Goal: Task Accomplishment & Management: Manage account settings

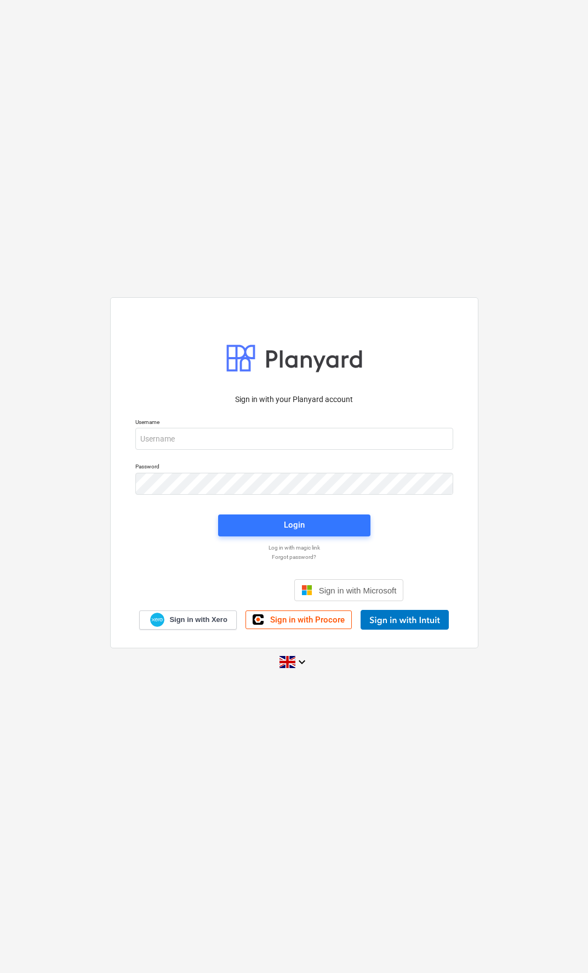
click at [158, 417] on div "Username" at bounding box center [294, 434] width 331 height 44
click at [159, 444] on input "email" at bounding box center [294, 439] width 318 height 22
type input "p"
click at [143, 444] on input "email" at bounding box center [294, 439] width 318 height 22
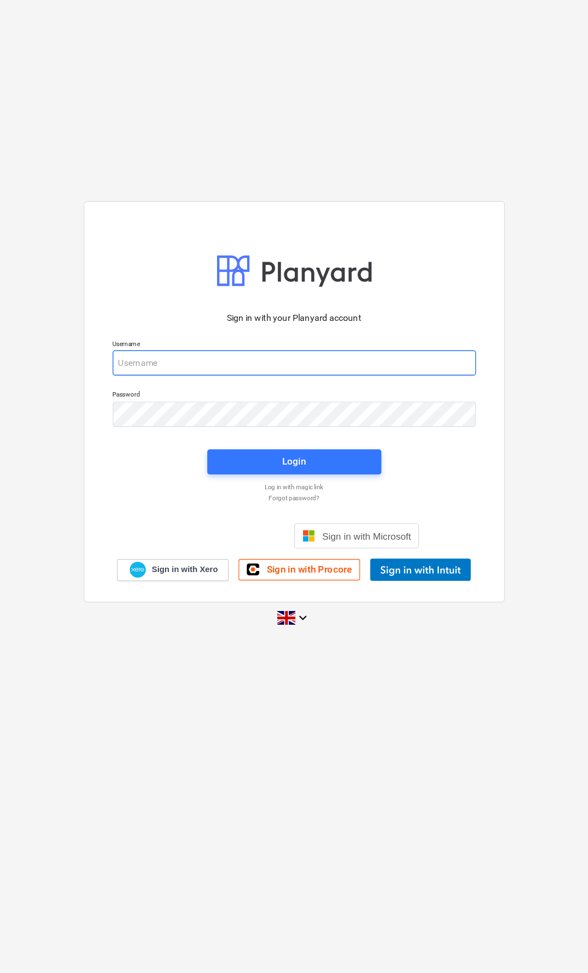
type input "[EMAIL_ADDRESS][DOMAIN_NAME]"
click at [231, 518] on span "Login" at bounding box center [294, 525] width 126 height 14
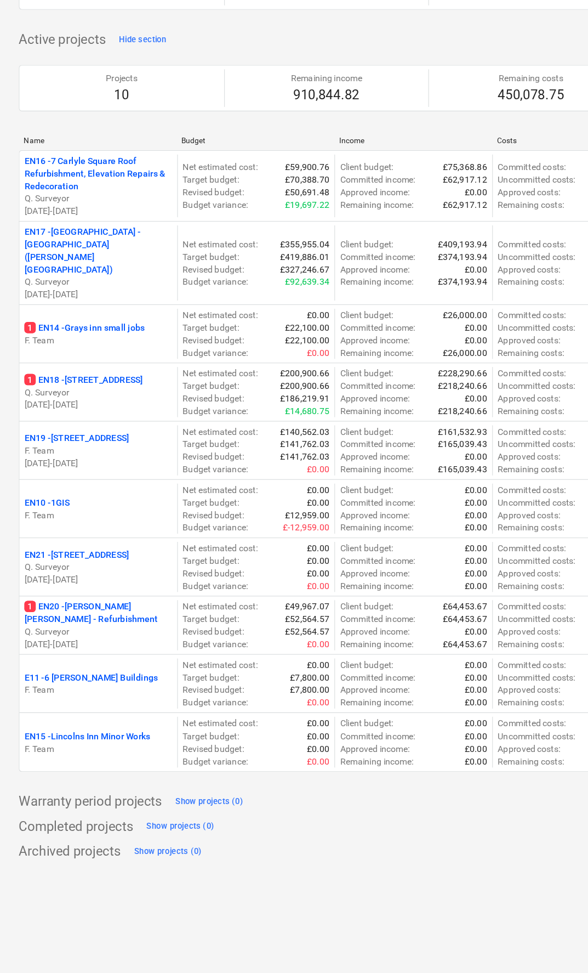
click at [70, 510] on p "F. Team" at bounding box center [85, 515] width 129 height 11
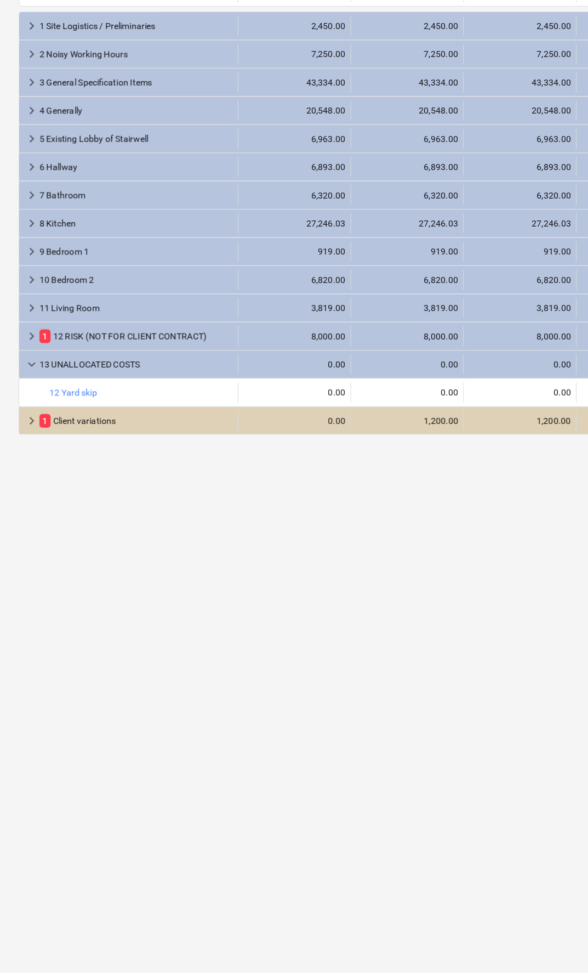
click at [38, 484] on span "1" at bounding box center [40, 490] width 10 height 12
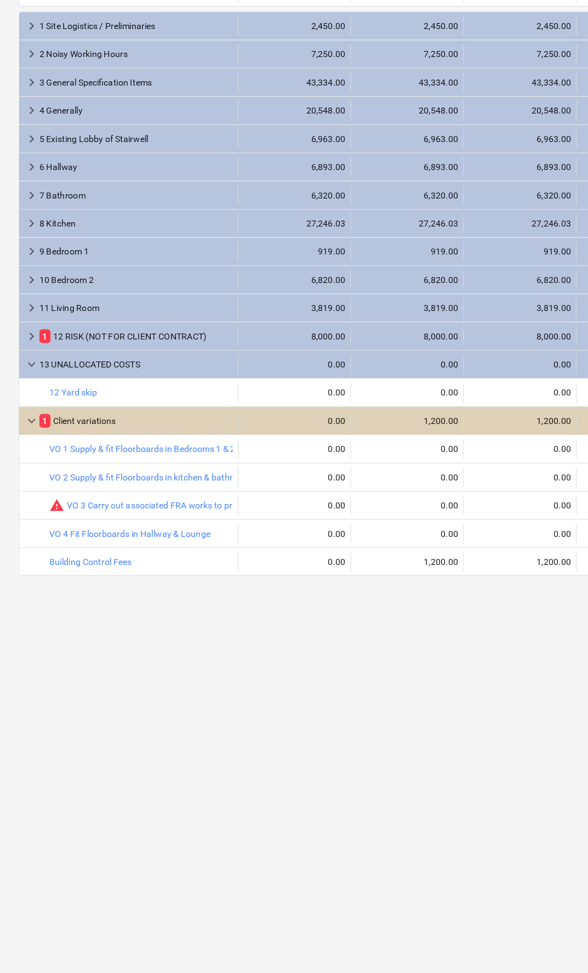
click at [33, 483] on span "keyboard_arrow_down" at bounding box center [27, 489] width 13 height 13
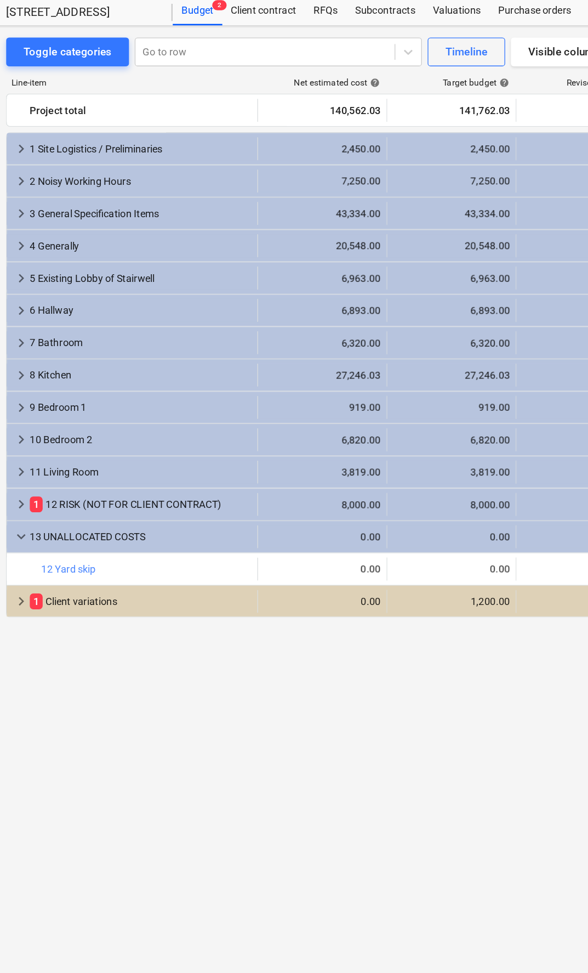
click at [205, 28] on div "Client contract" at bounding box center [212, 39] width 63 height 22
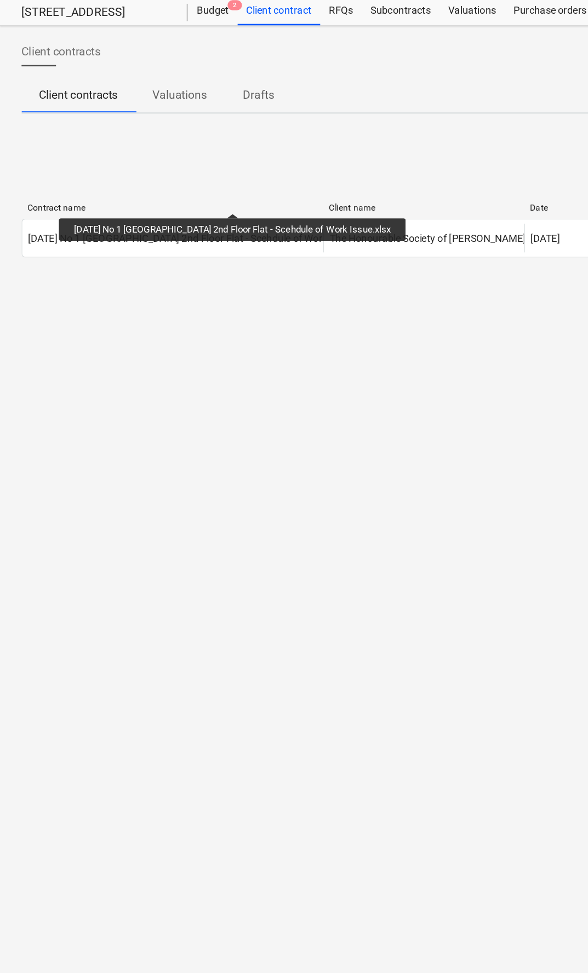
click at [174, 208] on div "[DATE] No 1 [GEOGRAPHIC_DATA] 2nd Floor Flat - Scehdule of Work Issue.xlsx" at bounding box center [153, 212] width 264 height 9
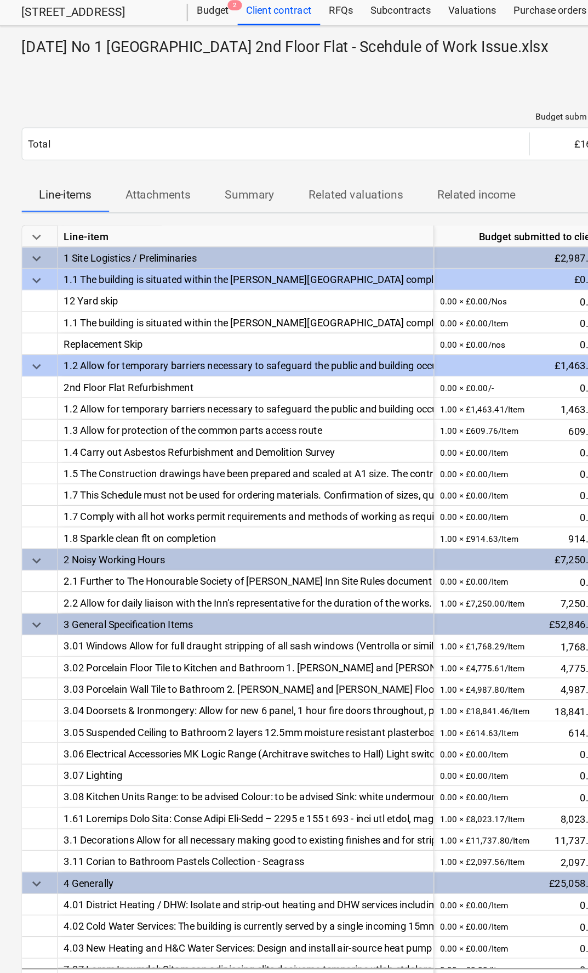
click at [158, 28] on div "Budget 2" at bounding box center [163, 39] width 38 height 22
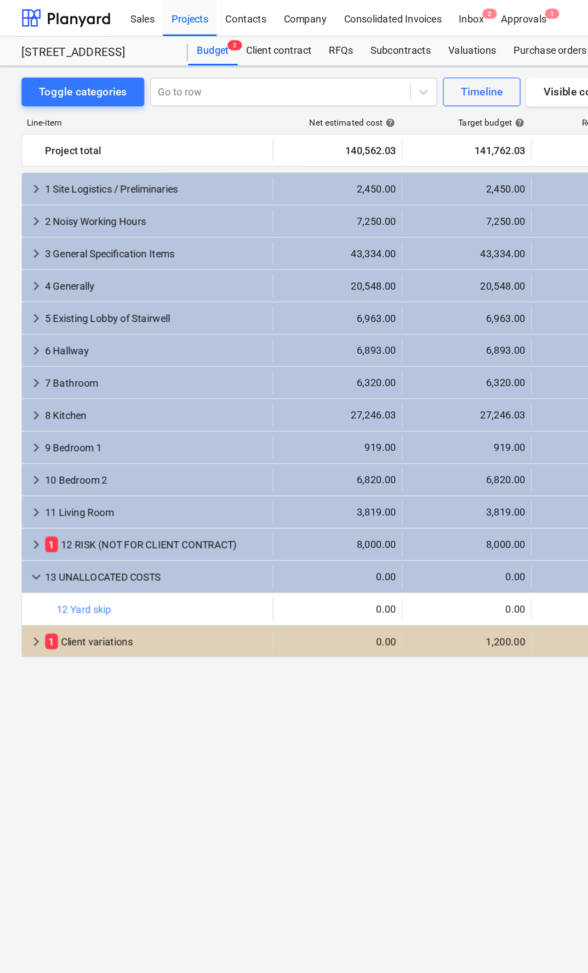
click at [143, 20] on div "Projects" at bounding box center [144, 13] width 41 height 28
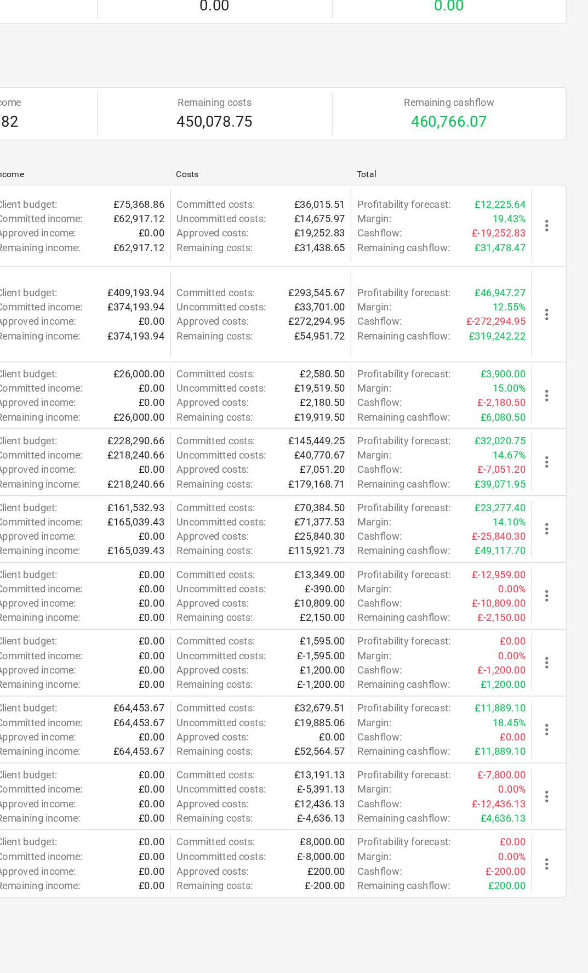
scroll to position [0, 162]
click at [550, 509] on span "more_vert" at bounding box center [556, 515] width 13 height 13
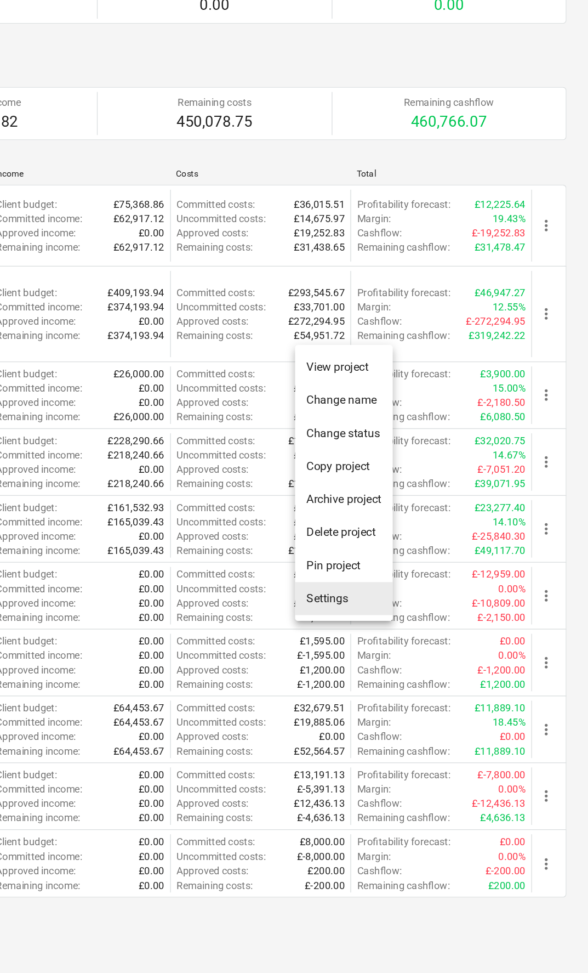
click at [365, 556] on li "Settings" at bounding box center [402, 568] width 75 height 25
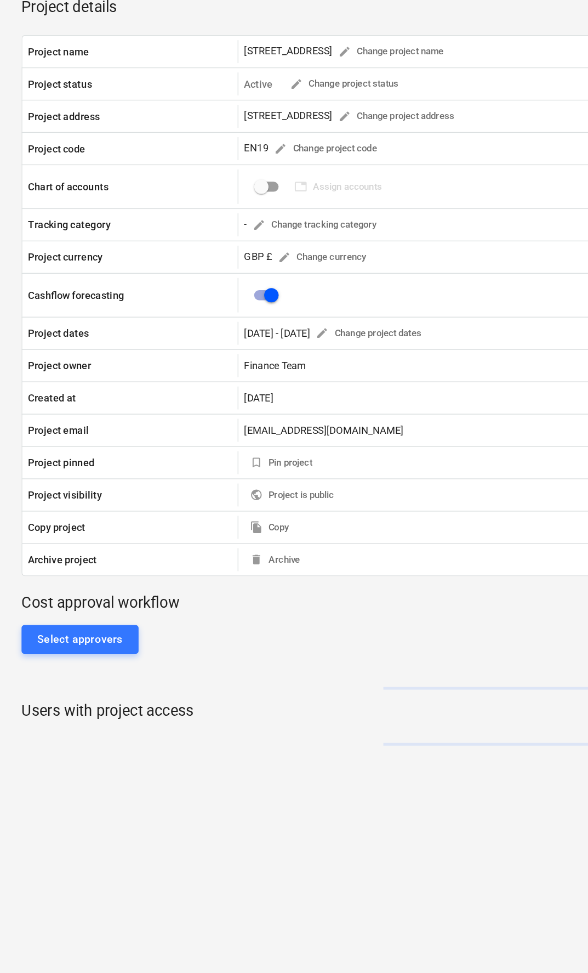
click at [265, 569] on div "Select approvers" at bounding box center [374, 580] width 717 height 22
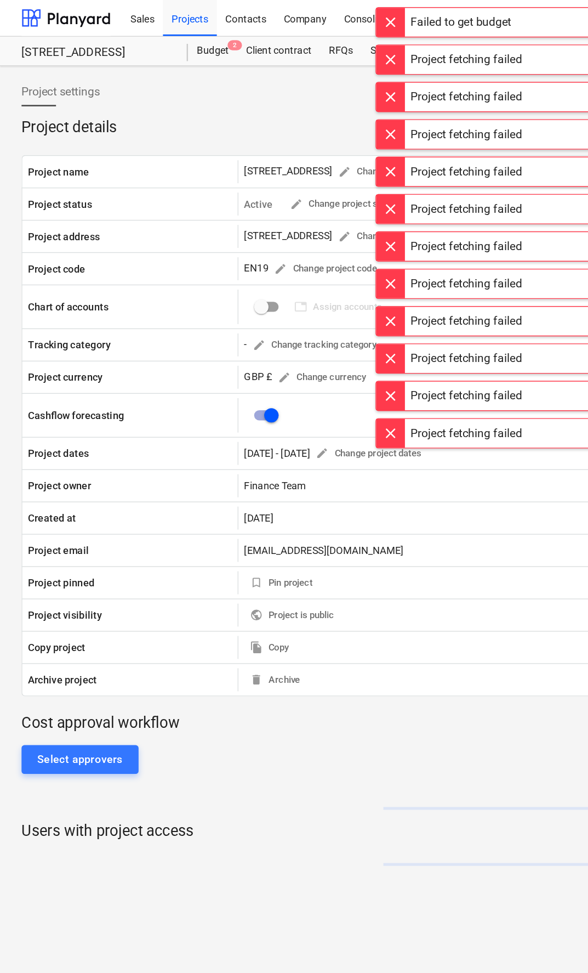
click at [147, 20] on div "Projects" at bounding box center [144, 13] width 41 height 28
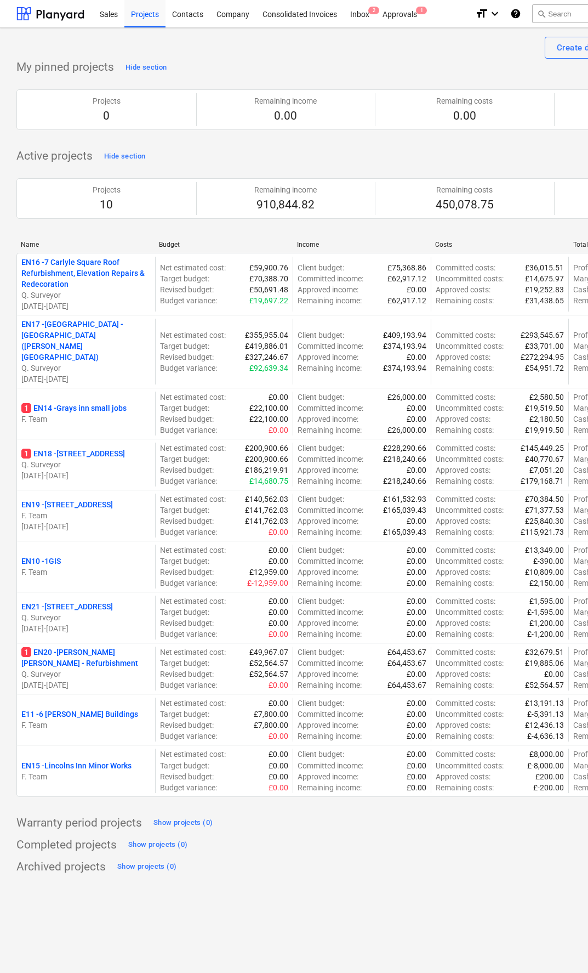
click at [80, 499] on p "EN19 - 1 South Square" at bounding box center [67, 504] width 92 height 11
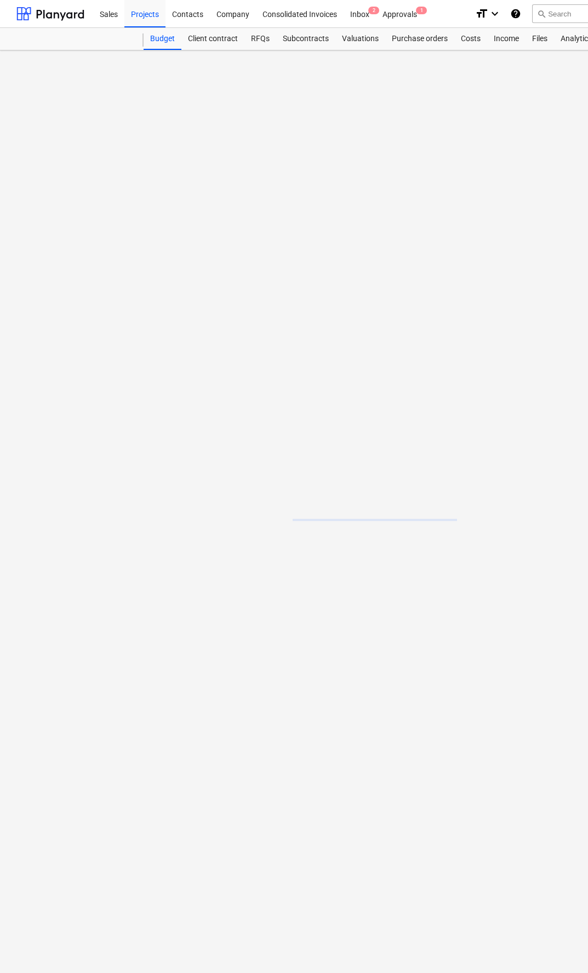
click at [202, 39] on div "Client contract" at bounding box center [212, 39] width 63 height 22
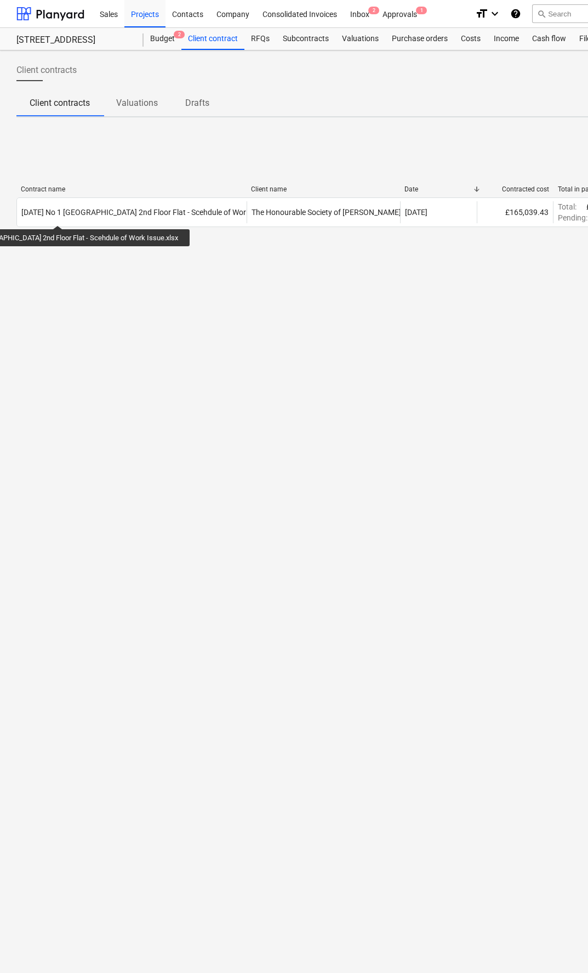
click at [54, 215] on div "06 05 2025 No 1 South Square 2nd Floor Flat - Scehdule of Work Issue.xlsx" at bounding box center [153, 212] width 264 height 9
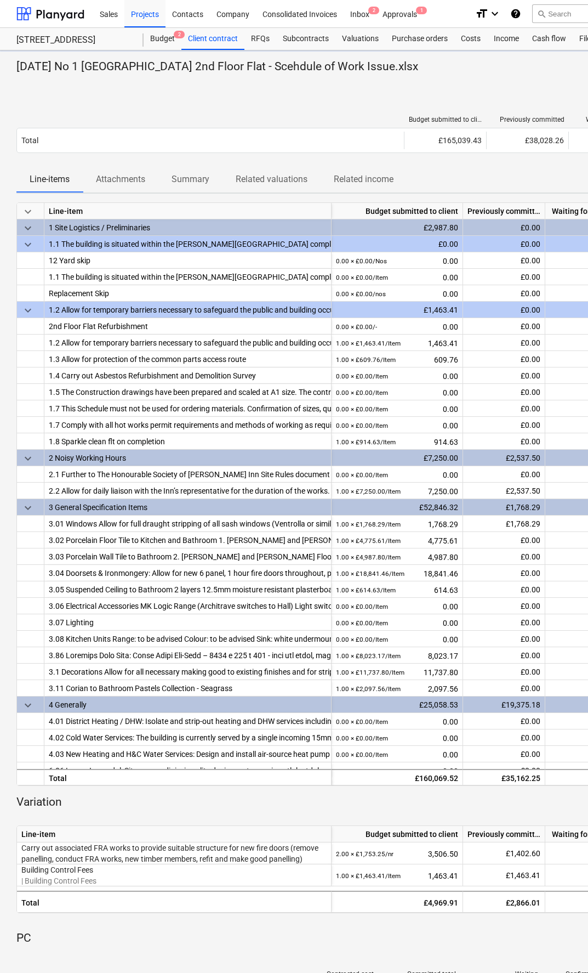
click at [42, 66] on p "[DATE] No 1 [GEOGRAPHIC_DATA] 2nd Floor Flat - Scehdule of Work Issue.xlsx" at bounding box center [217, 66] width 402 height 15
click at [285, 176] on p "Related valuations" at bounding box center [272, 179] width 72 height 13
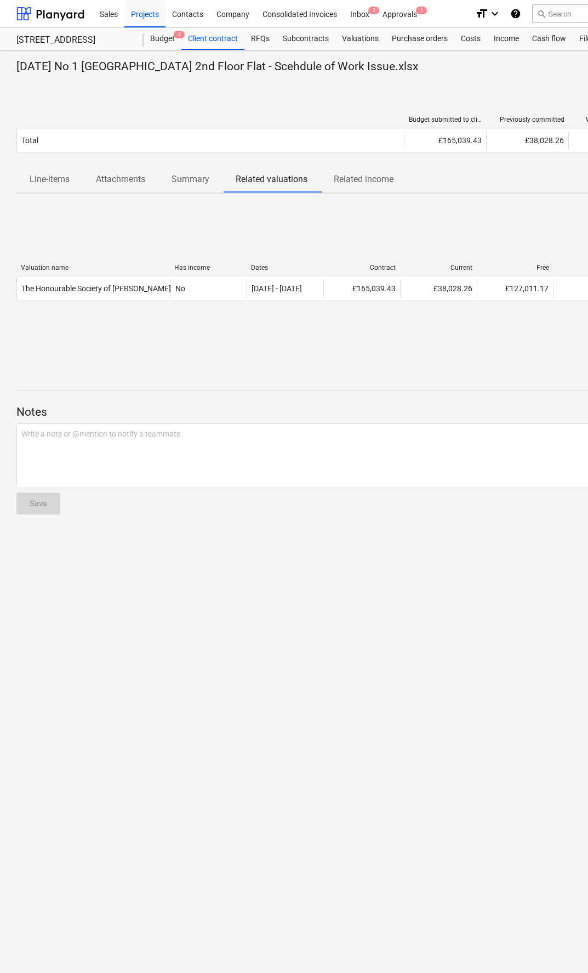
click at [80, 288] on div "The Honourable Society of Gray's Inn 28092025" at bounding box center [120, 288] width 199 height 9
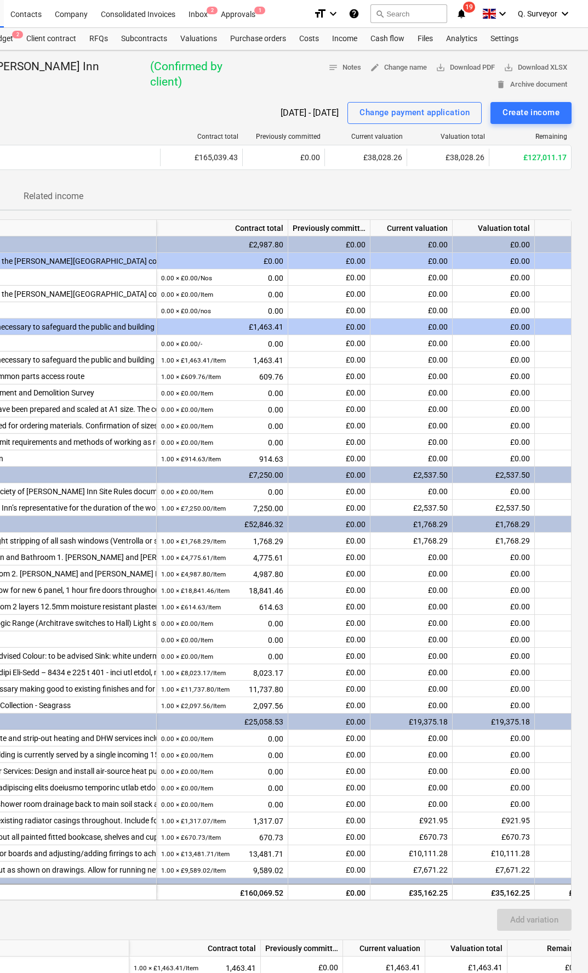
scroll to position [0, 162]
click at [370, 70] on span "edit Change name" at bounding box center [398, 67] width 57 height 13
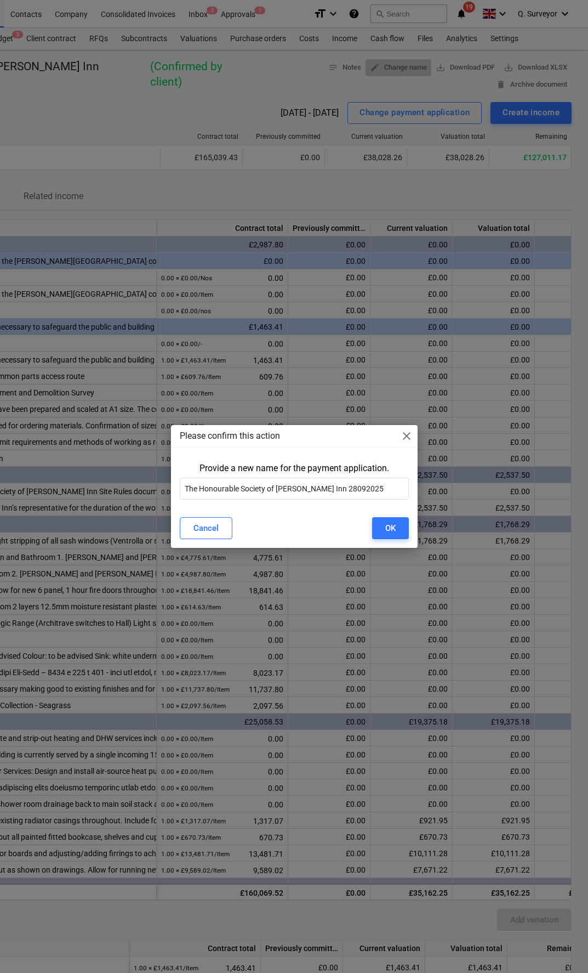
click at [406, 436] on span "close" at bounding box center [406, 435] width 13 height 13
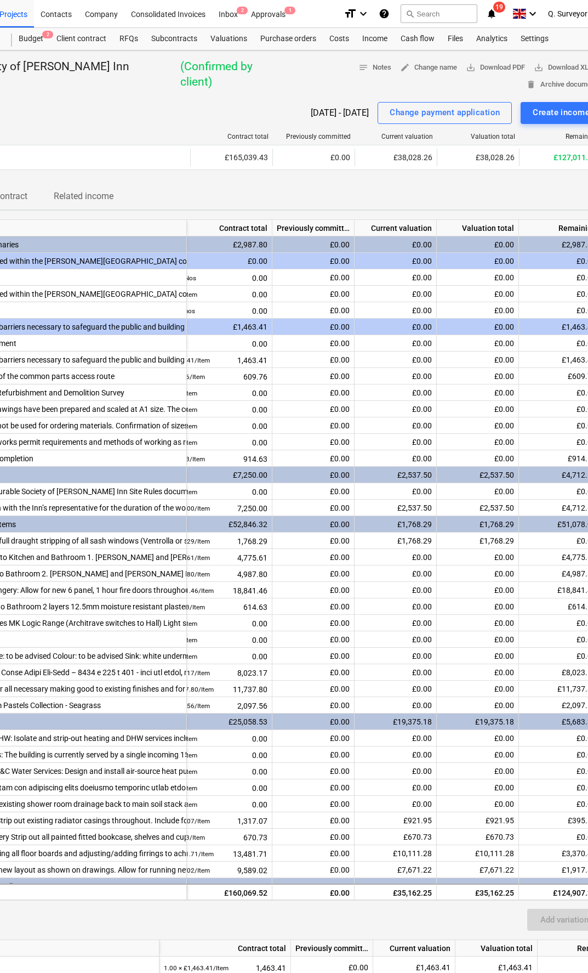
scroll to position [0, 0]
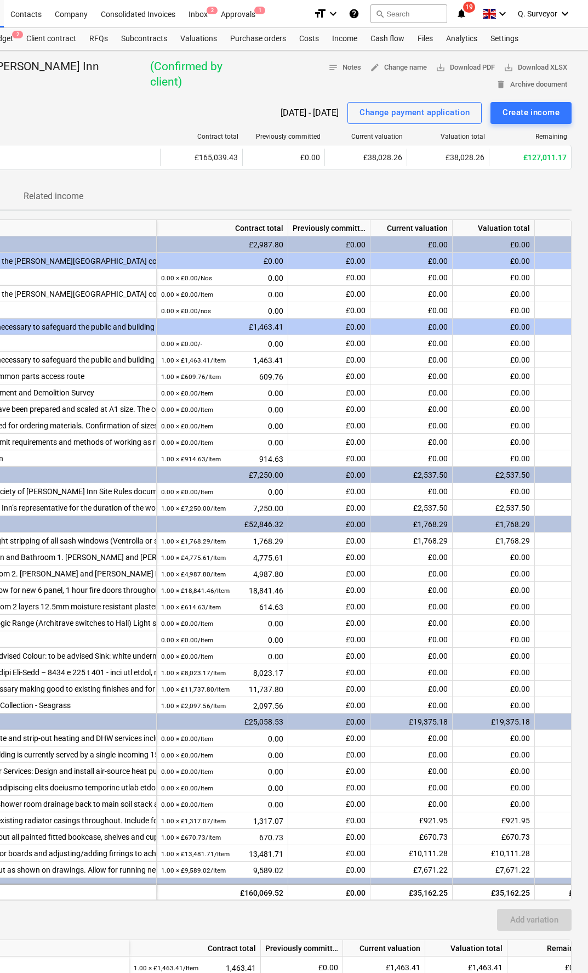
click at [65, 44] on div "Client contract" at bounding box center [51, 39] width 63 height 22
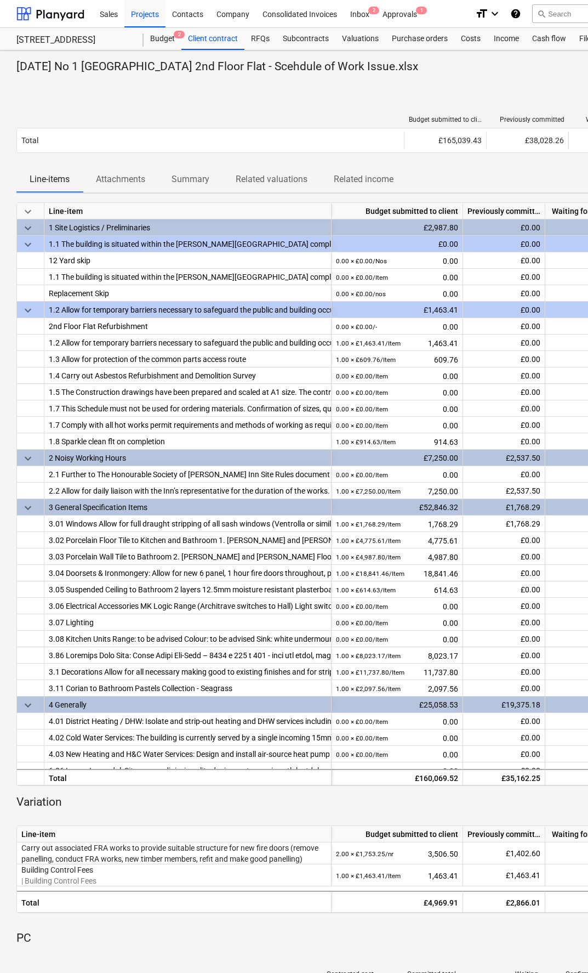
click at [88, 296] on div "Replacement Skip" at bounding box center [188, 293] width 278 height 16
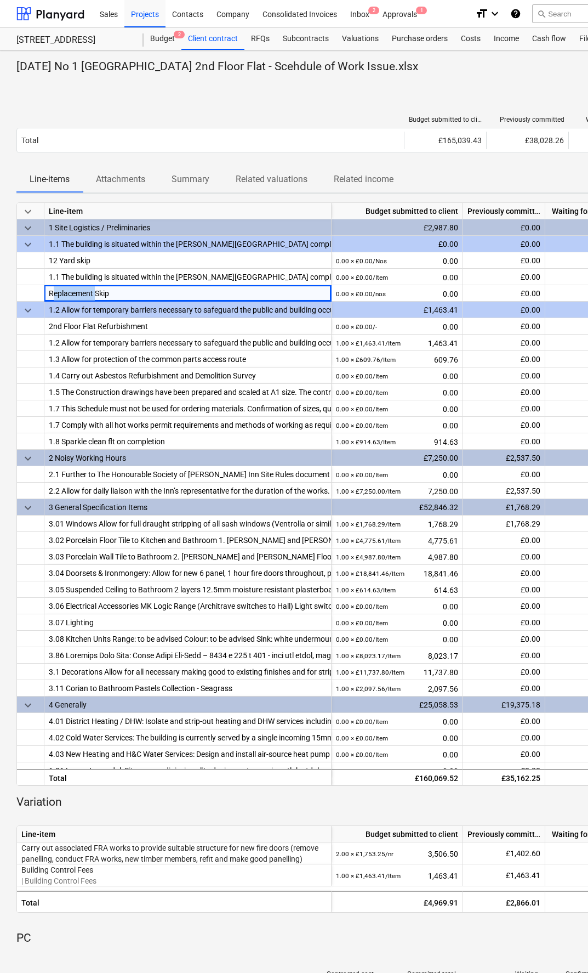
click at [155, 296] on div "Replacement Skip" at bounding box center [188, 293] width 278 height 16
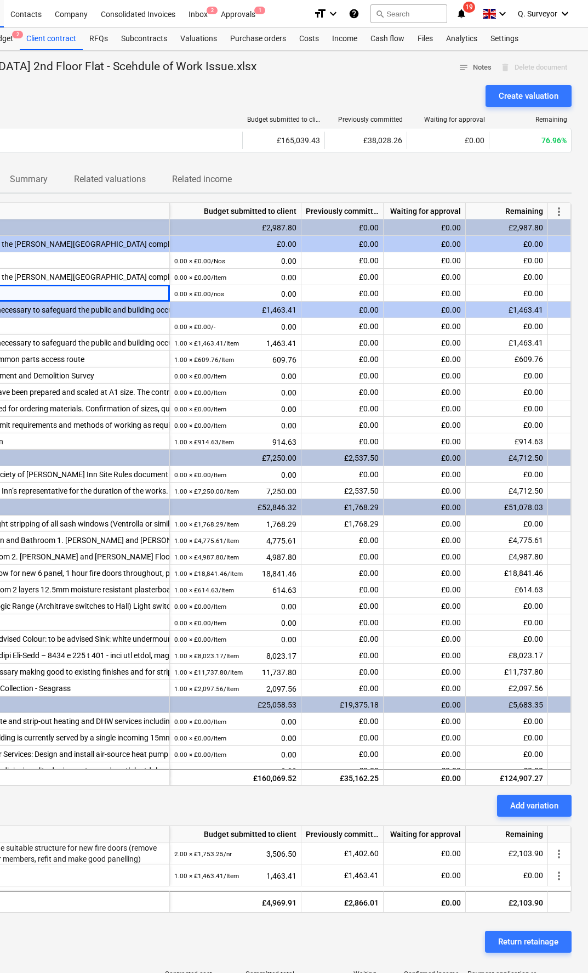
click at [566, 297] on div at bounding box center [559, 293] width 23 height 16
click at [564, 210] on span "more_vert" at bounding box center [559, 211] width 13 height 13
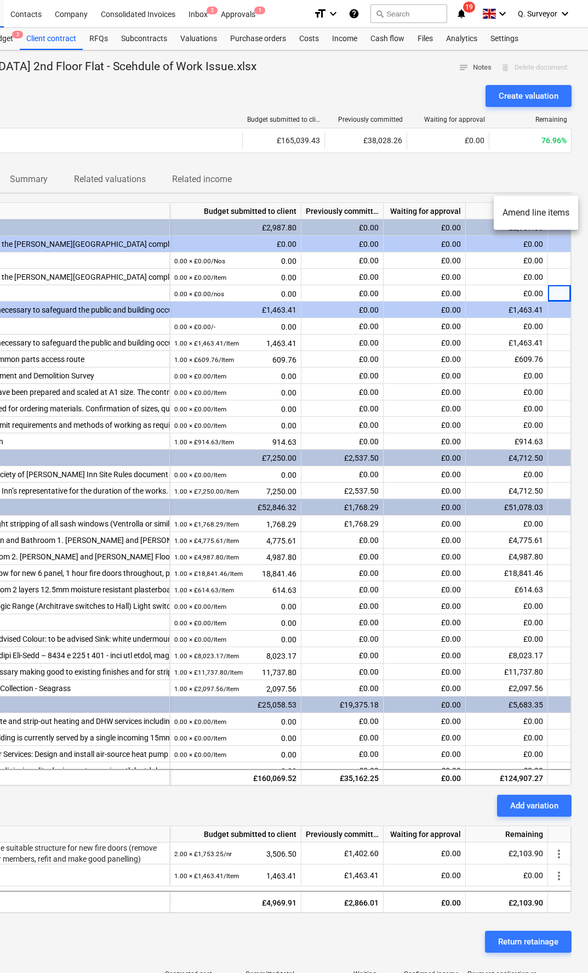
click at [555, 219] on li "Amend line items" at bounding box center [536, 212] width 84 height 25
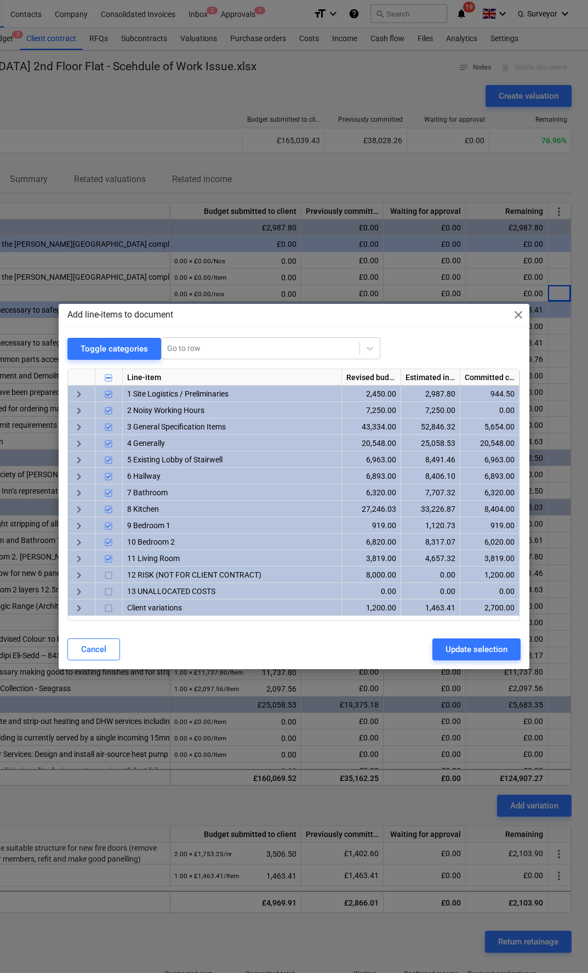
click at [79, 395] on span "keyboard_arrow_right" at bounding box center [78, 394] width 13 height 13
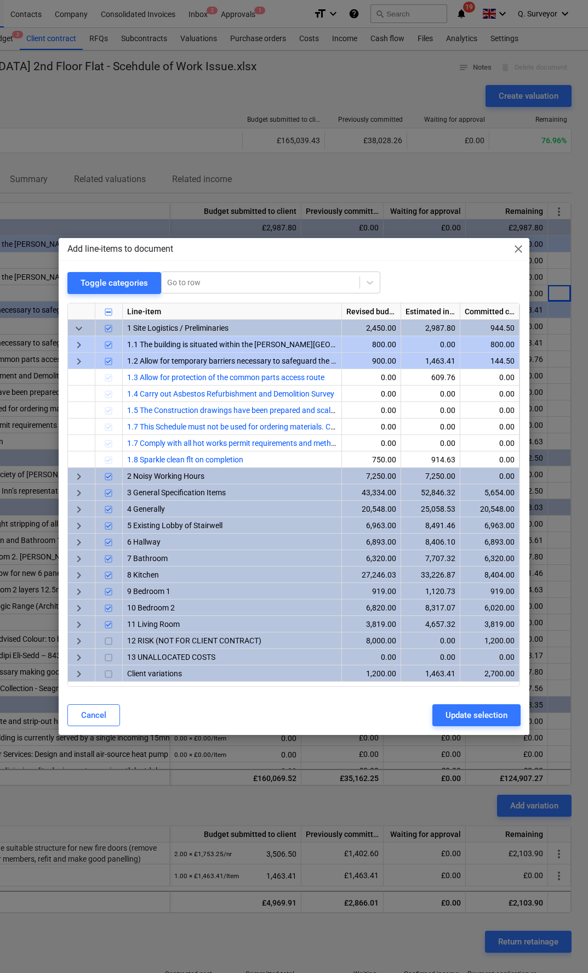
click at [83, 327] on span "keyboard_arrow_down" at bounding box center [78, 328] width 13 height 13
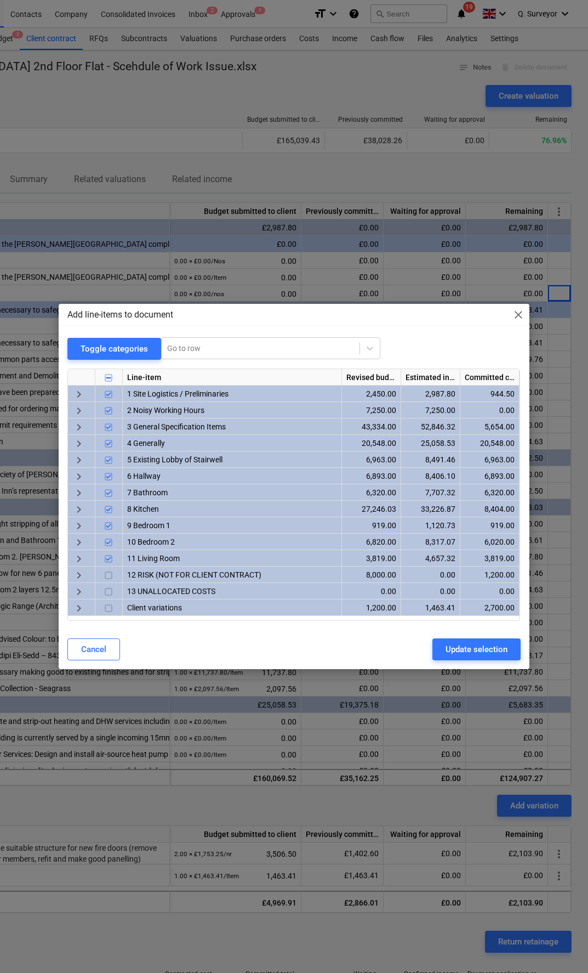
click at [90, 385] on div "keyboard_arrow_right" at bounding box center [81, 393] width 27 height 16
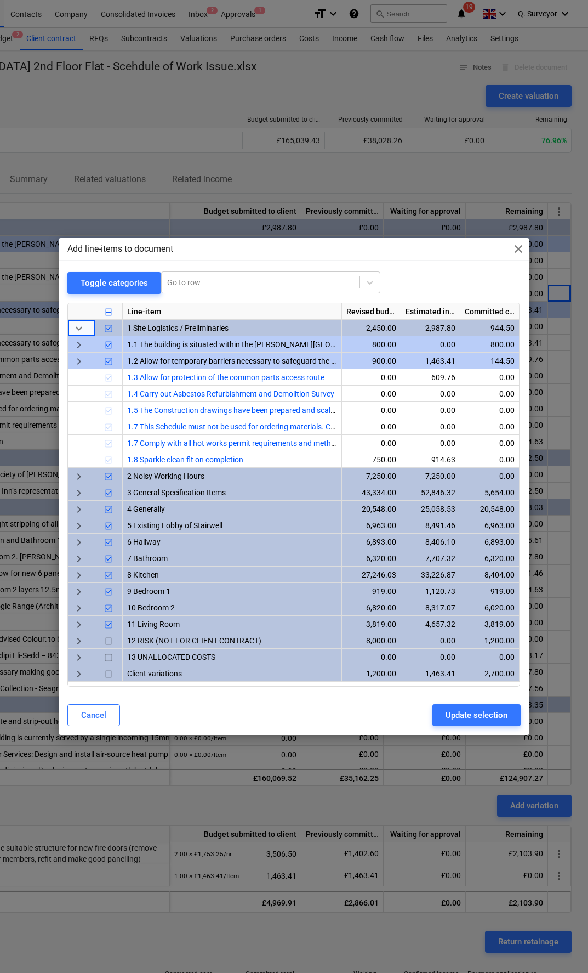
click at [84, 341] on span "keyboard_arrow_right" at bounding box center [78, 344] width 13 height 13
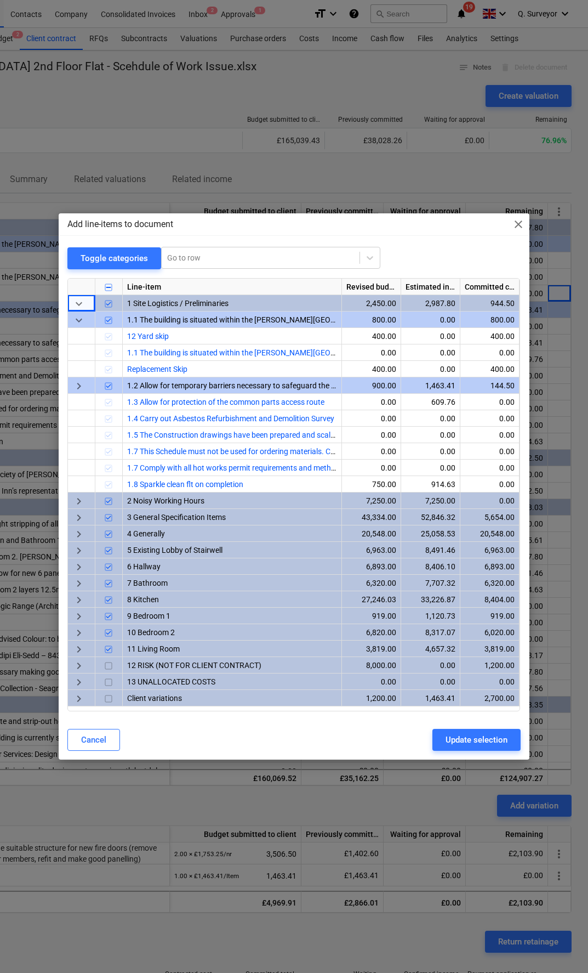
click at [119, 340] on div at bounding box center [108, 336] width 27 height 16
click at [116, 337] on div at bounding box center [108, 336] width 27 height 16
click at [111, 376] on div at bounding box center [108, 369] width 27 height 16
click at [109, 329] on div at bounding box center [108, 336] width 27 height 16
click at [113, 314] on input "checkbox" at bounding box center [108, 320] width 13 height 13
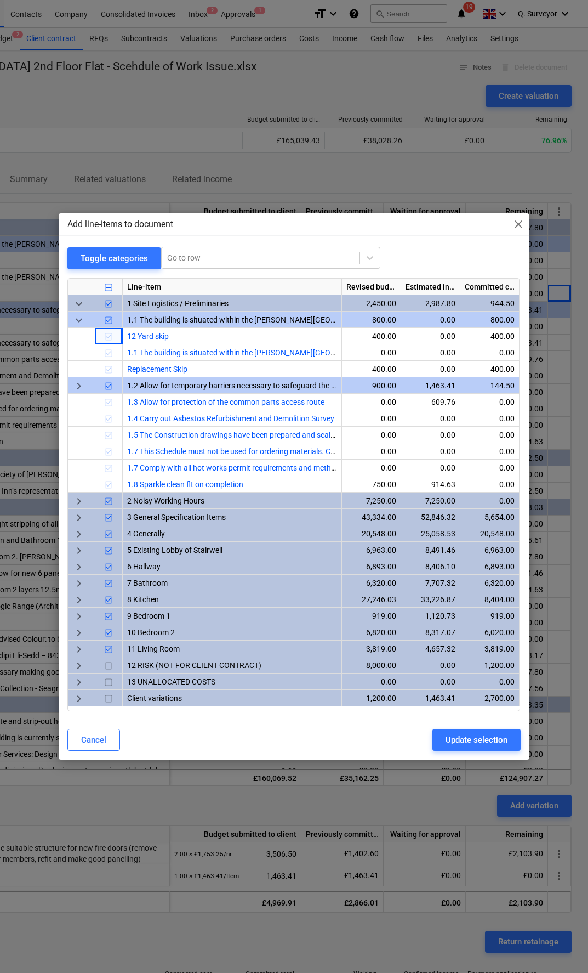
click at [111, 324] on input "checkbox" at bounding box center [108, 320] width 13 height 13
click at [113, 311] on div at bounding box center [108, 319] width 27 height 16
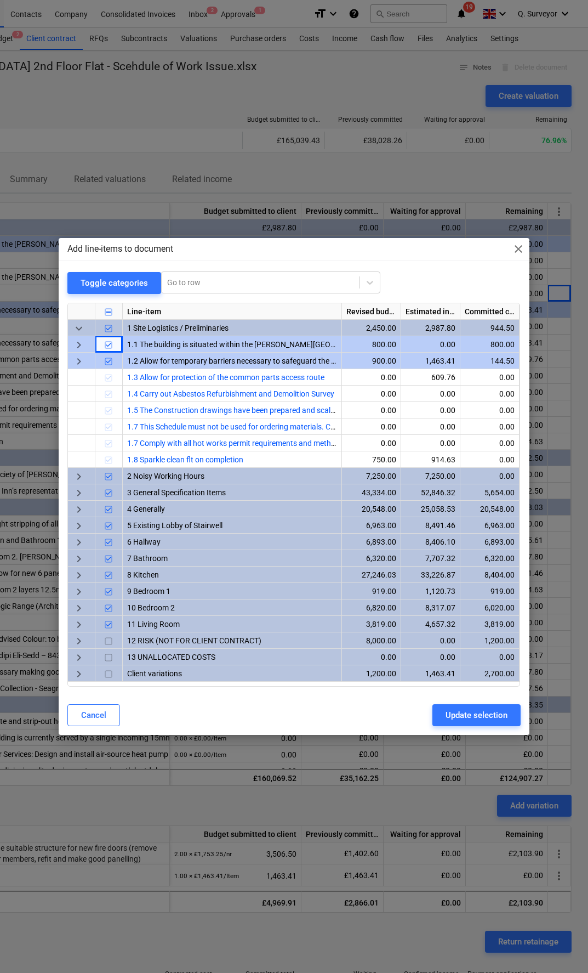
click at [84, 339] on span "keyboard_arrow_right" at bounding box center [78, 344] width 13 height 13
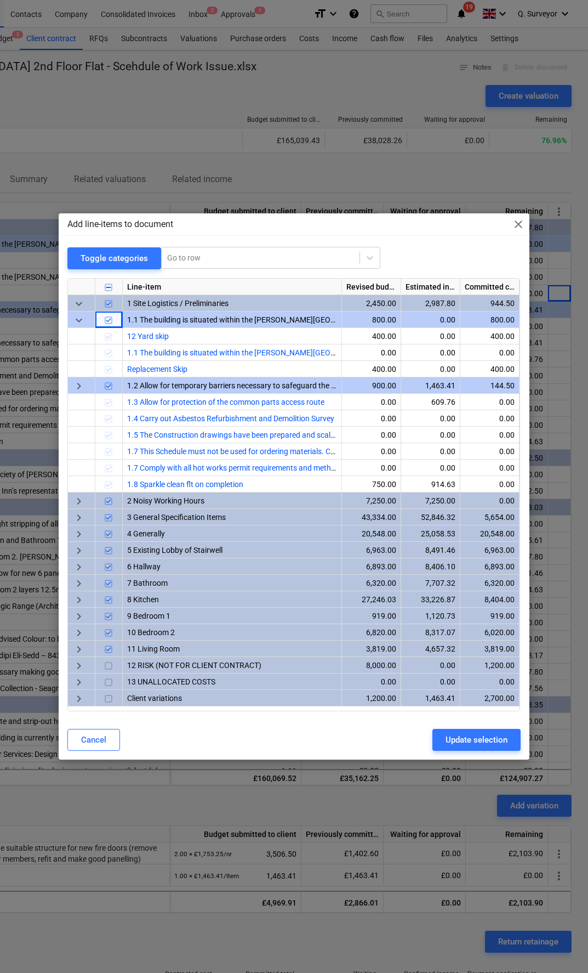
click at [80, 320] on span "keyboard_arrow_down" at bounding box center [78, 320] width 13 height 13
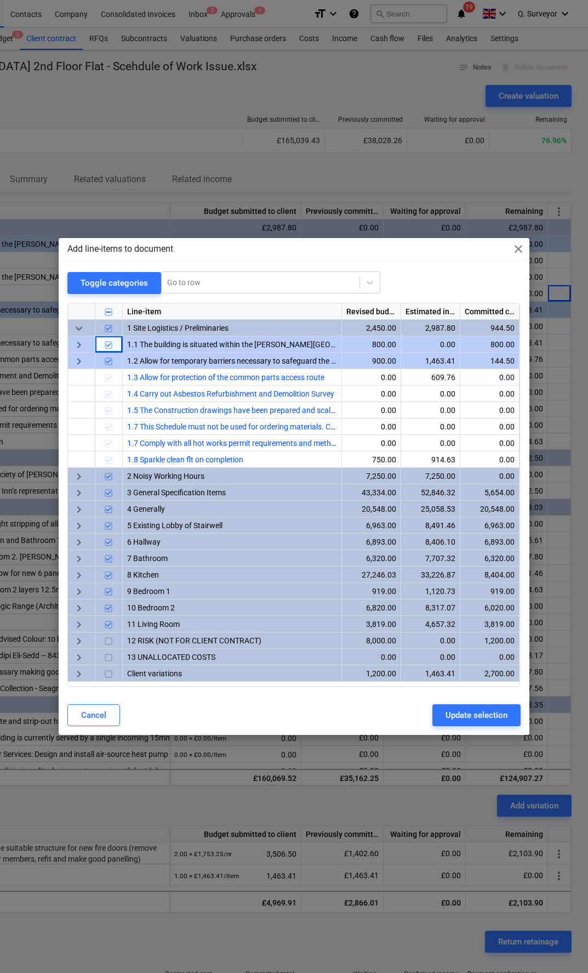
click at [431, 280] on div "Toggle categories Go to row" at bounding box center [293, 282] width 453 height 22
click at [100, 423] on div at bounding box center [108, 426] width 27 height 16
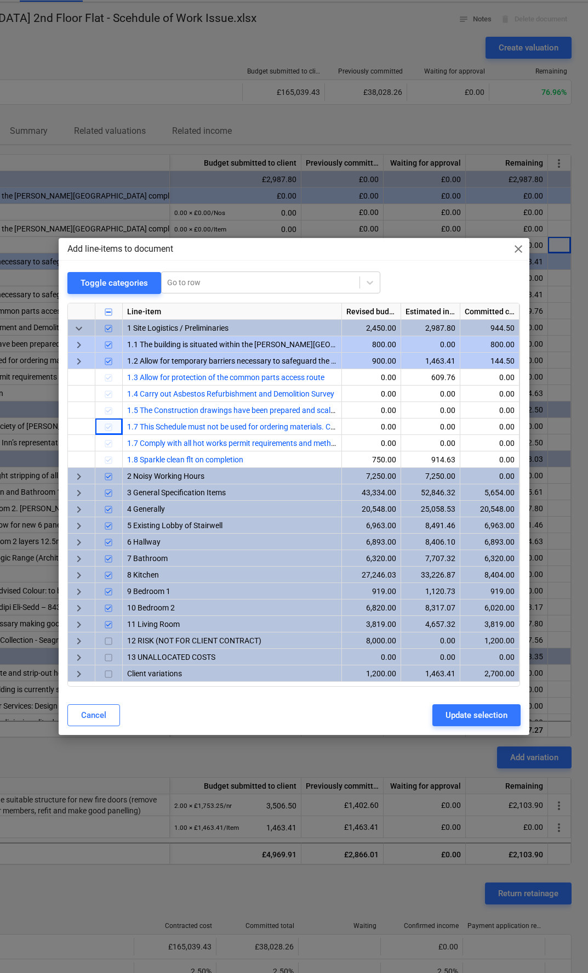
scroll to position [0, 162]
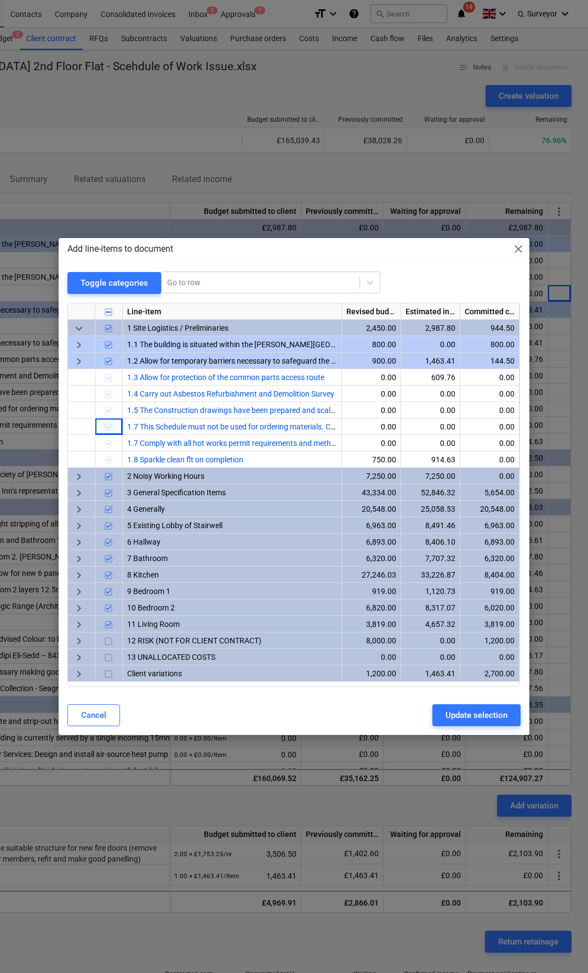
click at [81, 344] on span "keyboard_arrow_right" at bounding box center [78, 344] width 13 height 13
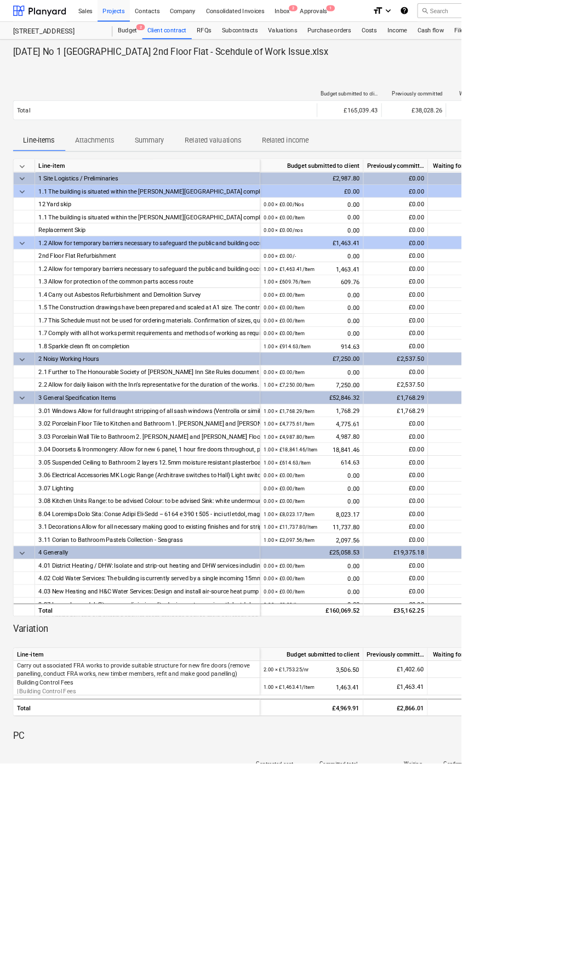
click at [50, 75] on p "[DATE] No 1 [GEOGRAPHIC_DATA] 2nd Floor Flat - Scehdule of Work Issue.xlsx" at bounding box center [217, 66] width 402 height 15
click at [30, 96] on div "Create valuation" at bounding box center [374, 96] width 717 height 22
click at [226, 37] on div "Client contract" at bounding box center [212, 39] width 63 height 22
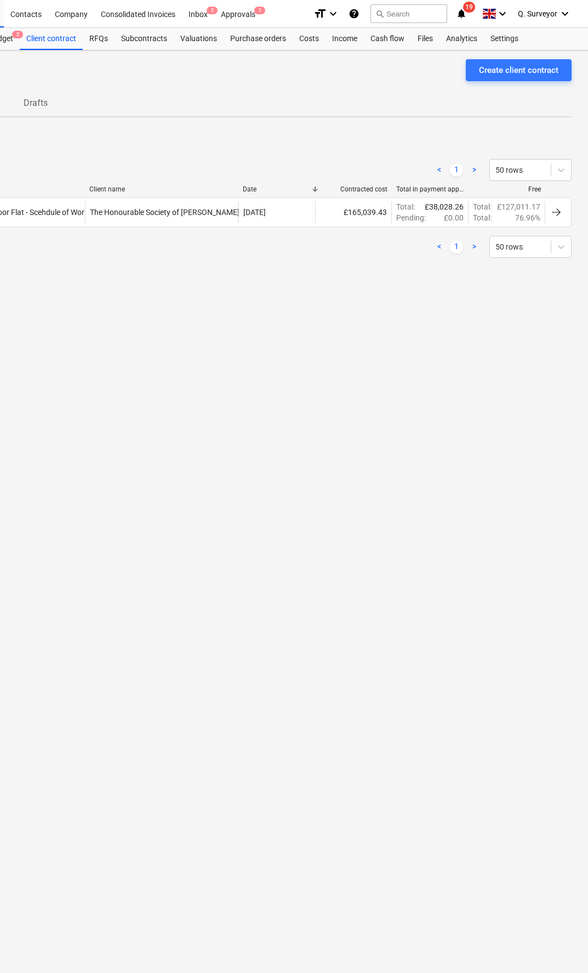
scroll to position [0, 162]
click at [486, 455] on div "Client contracts Create client contract Client contracts Valuations Drafts < 1 …" at bounding box center [213, 511] width 750 height 922
click at [523, 39] on div "Settings" at bounding box center [504, 39] width 41 height 22
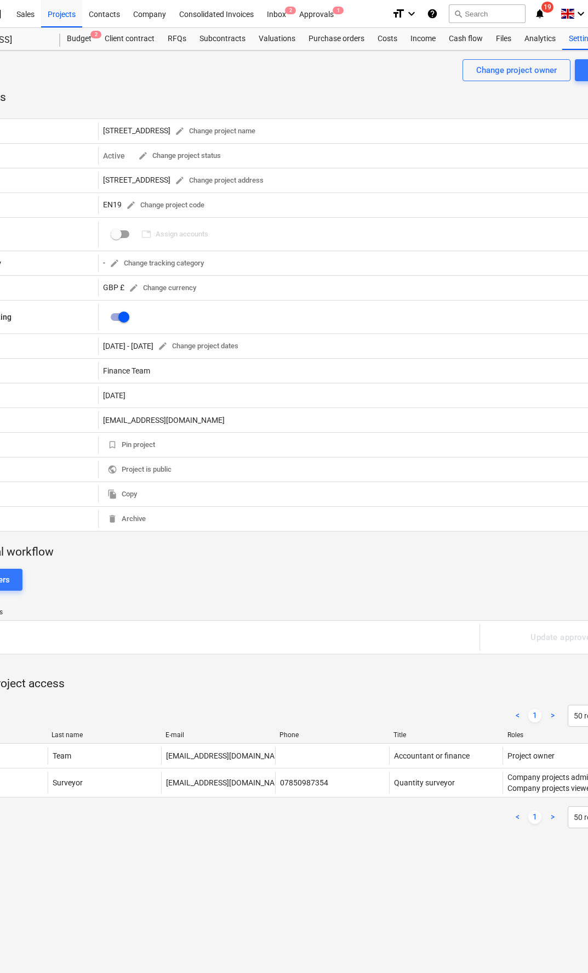
scroll to position [0, 80]
click at [87, 34] on div "Budget 2" at bounding box center [83, 39] width 38 height 22
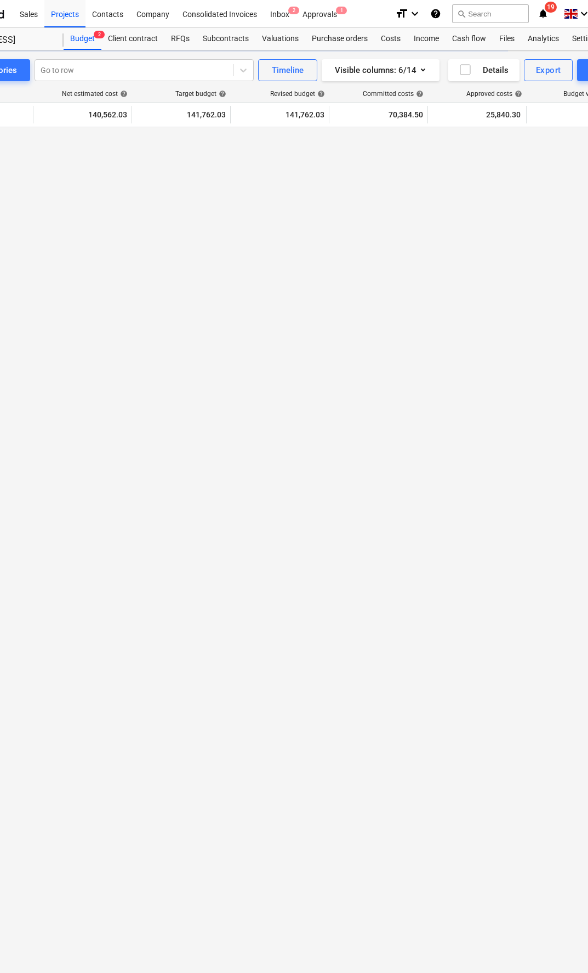
click at [87, 34] on div "Budget 2" at bounding box center [83, 39] width 38 height 22
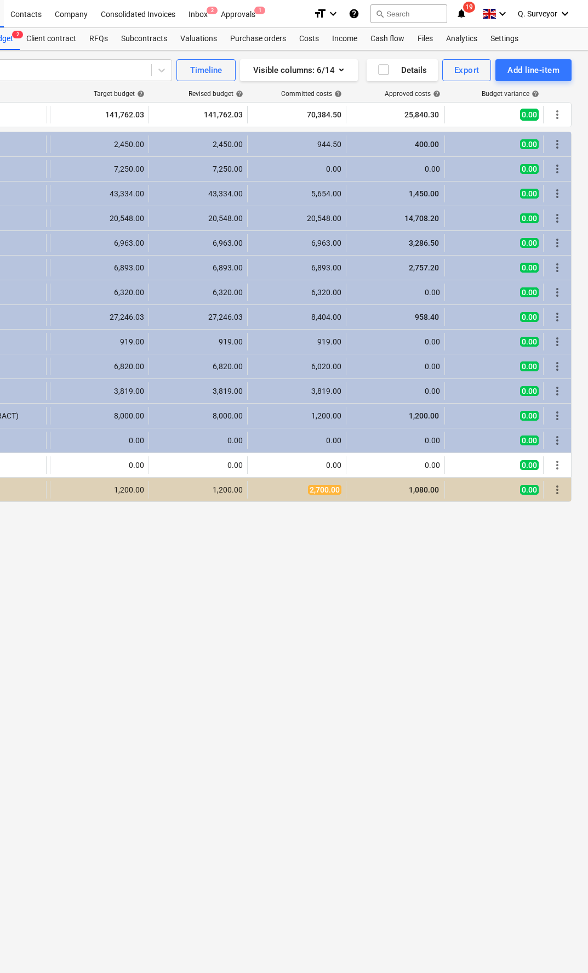
scroll to position [0, 162]
click at [560, 470] on span "more_vert" at bounding box center [557, 464] width 13 height 13
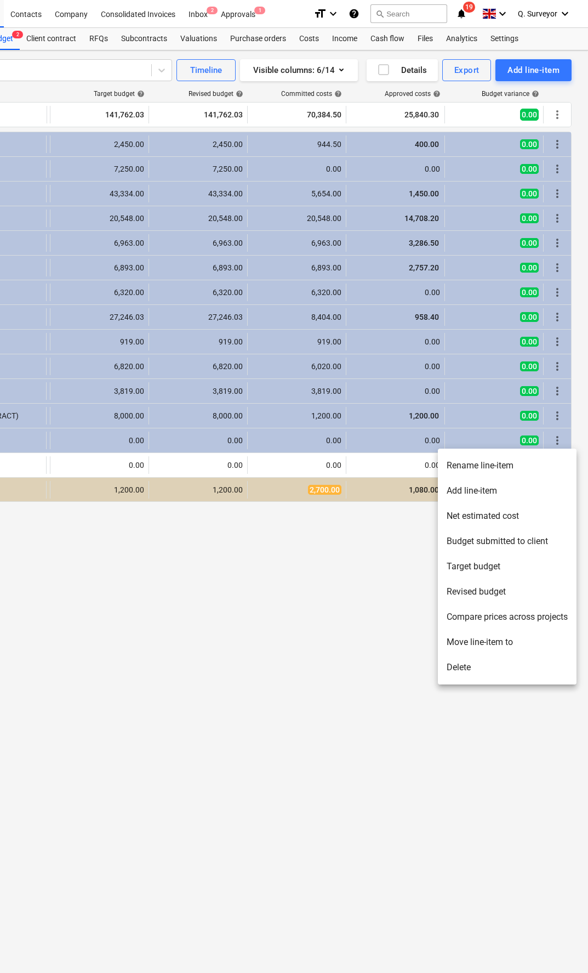
click at [357, 651] on div at bounding box center [294, 486] width 588 height 973
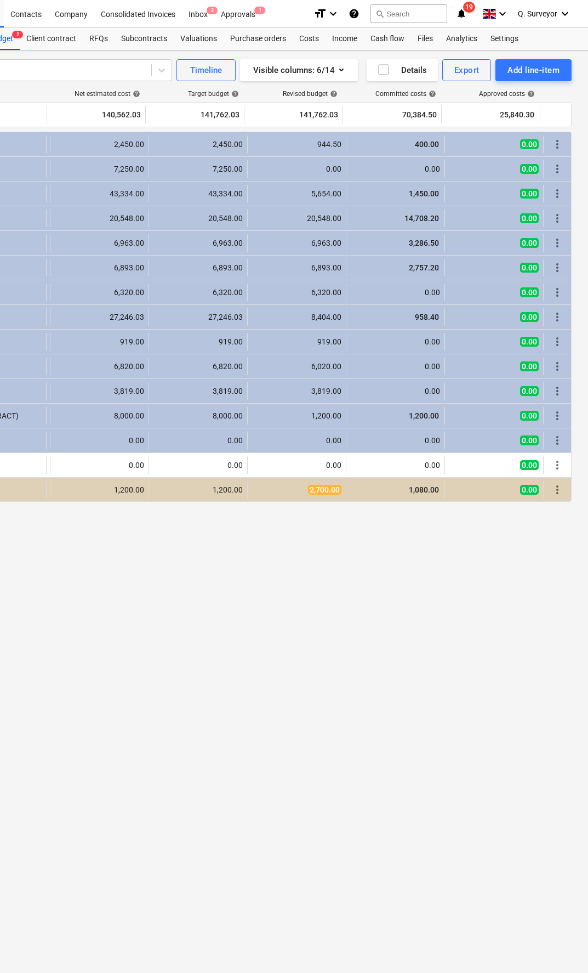
scroll to position [0, 0]
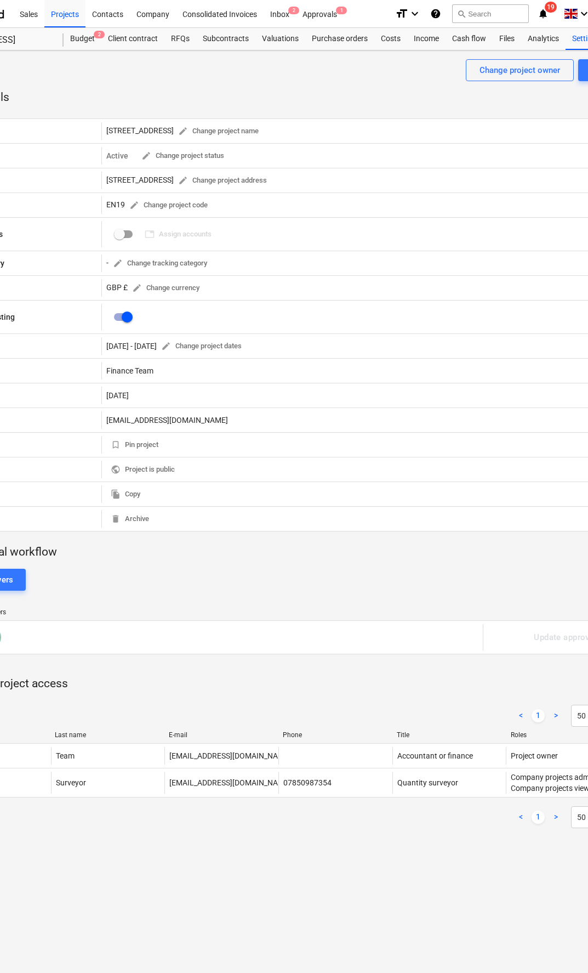
click at [130, 41] on div "Client contract" at bounding box center [132, 39] width 63 height 22
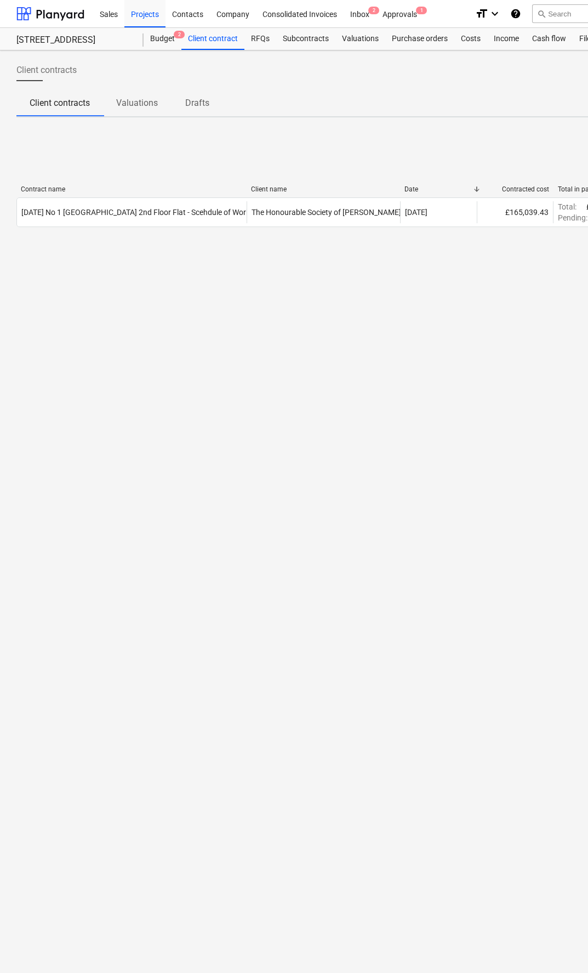
click at [189, 99] on p "Drafts" at bounding box center [197, 102] width 26 height 13
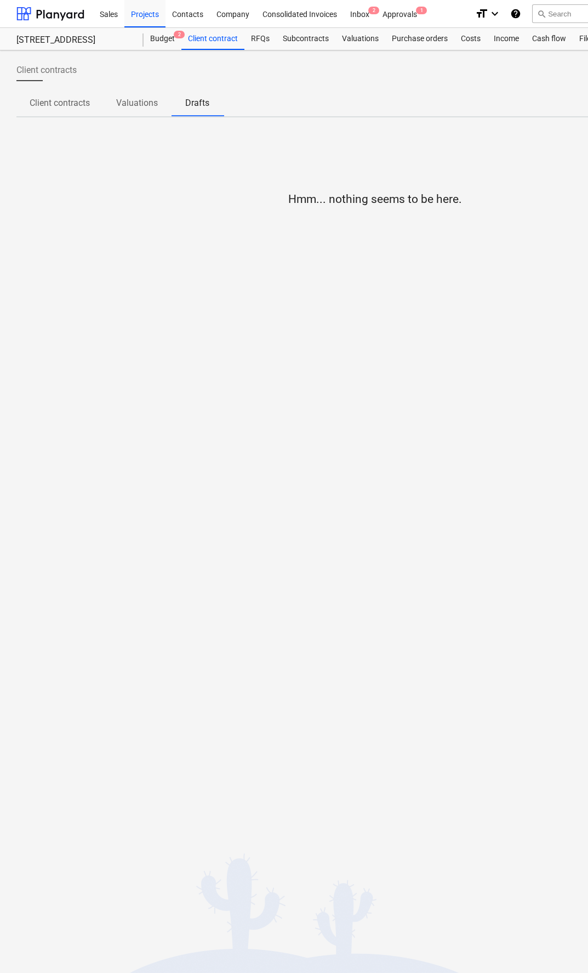
click at [139, 96] on p "Valuations" at bounding box center [137, 102] width 42 height 13
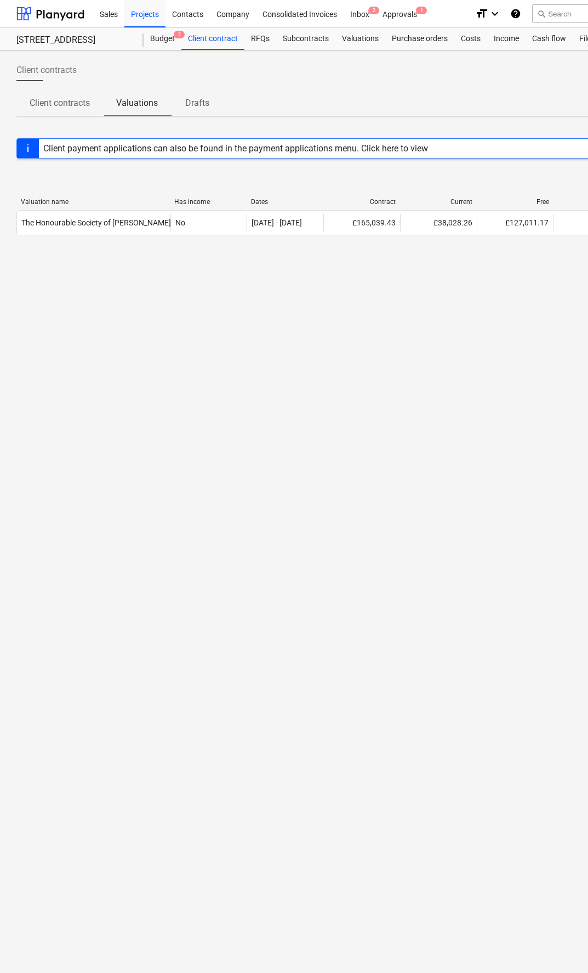
click at [77, 152] on div "Client payment applications can also be found in the payment applications menu.…" at bounding box center [235, 148] width 385 height 10
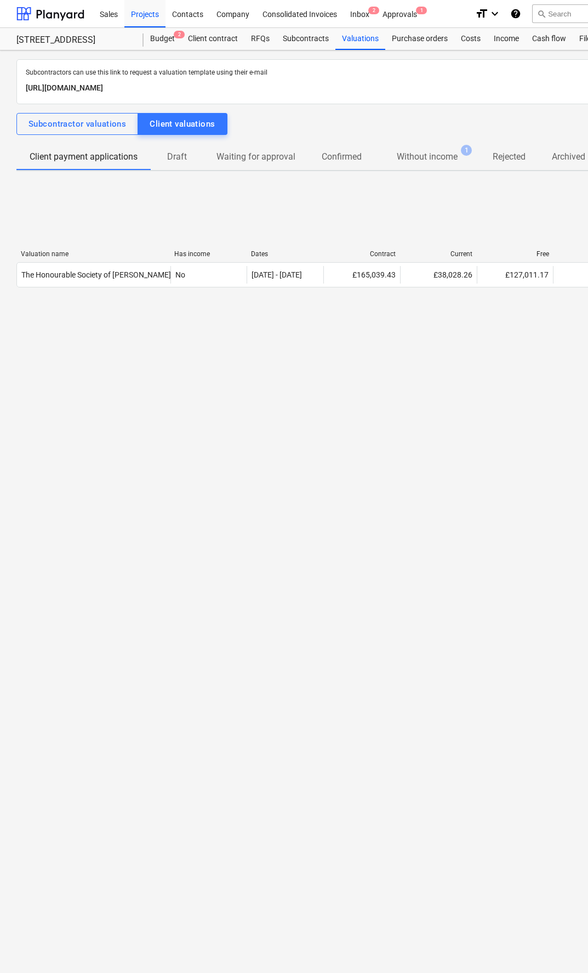
click at [99, 266] on div "The Honourable Society of [PERSON_NAME] Inn 28092025" at bounding box center [94, 275] width 154 height 18
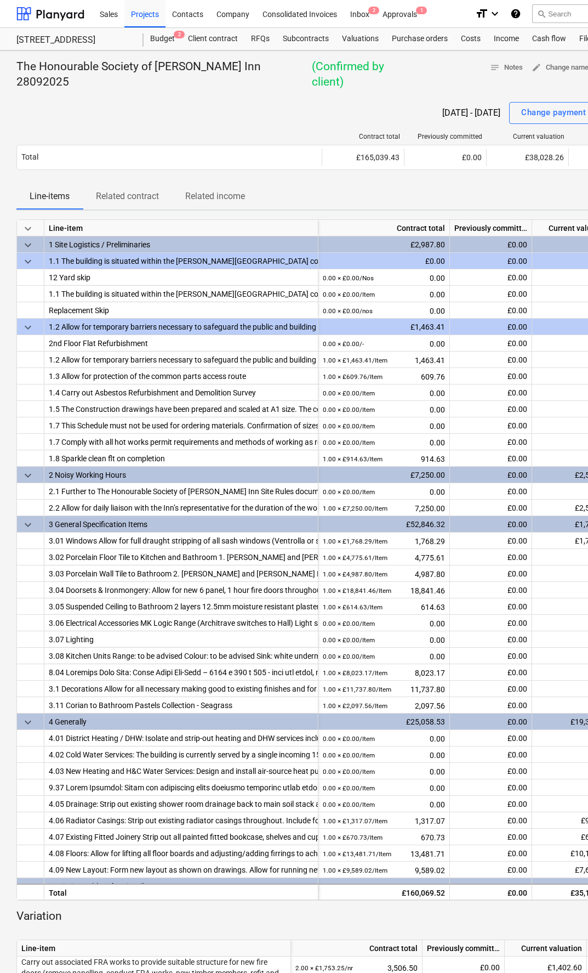
click at [138, 190] on p "Related contract" at bounding box center [127, 196] width 63 height 13
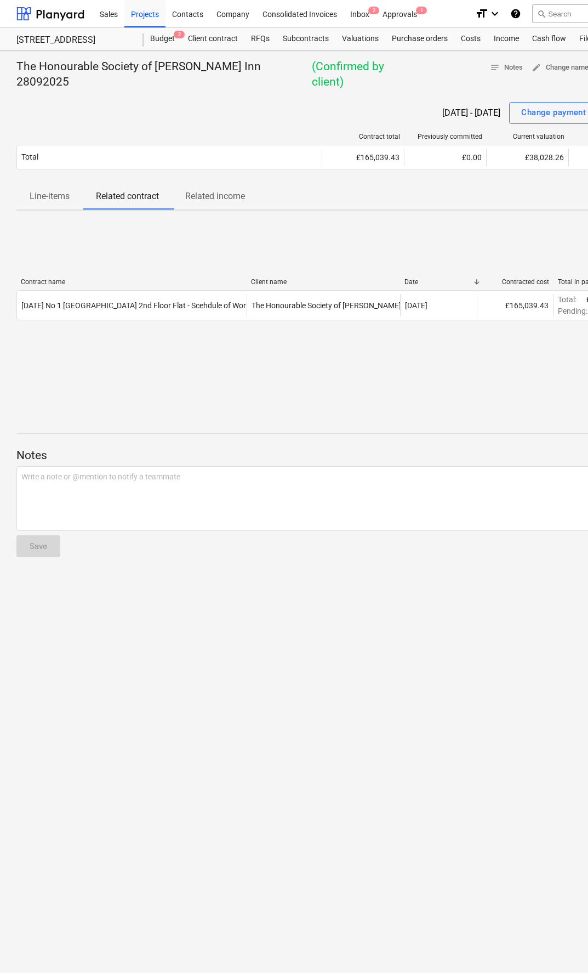
click at [124, 301] on div "[DATE] No 1 [GEOGRAPHIC_DATA] 2nd Floor Flat - Scehdule of Work Issue.xlsx" at bounding box center [153, 305] width 264 height 9
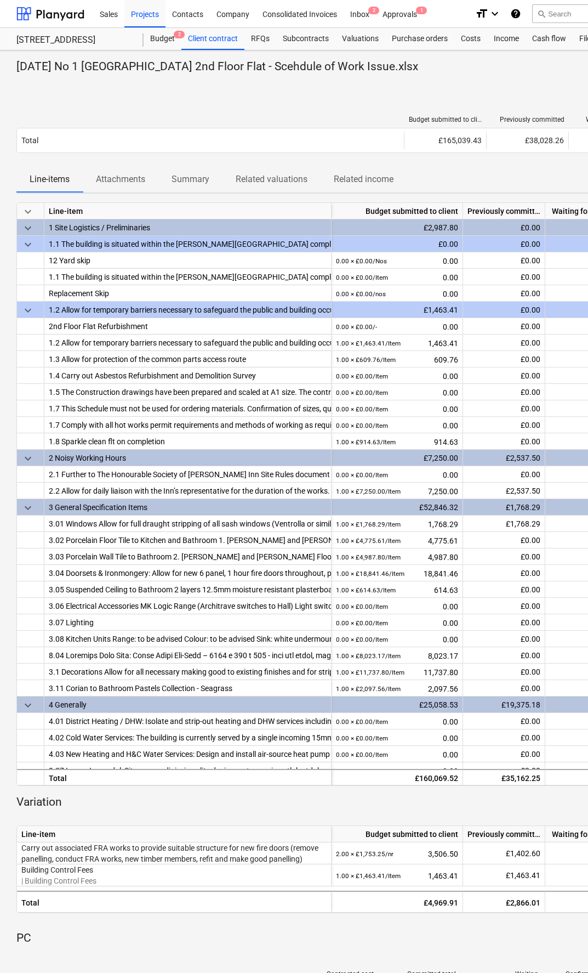
click at [47, 100] on div "Create valuation" at bounding box center [374, 96] width 717 height 22
